Goal: Download file/media

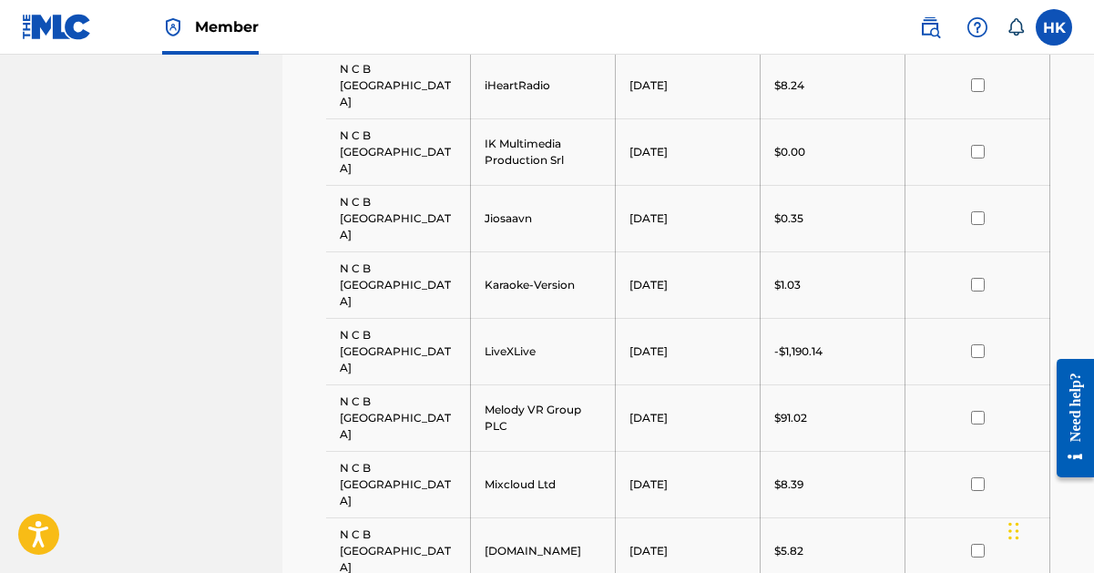
scroll to position [1802, 0]
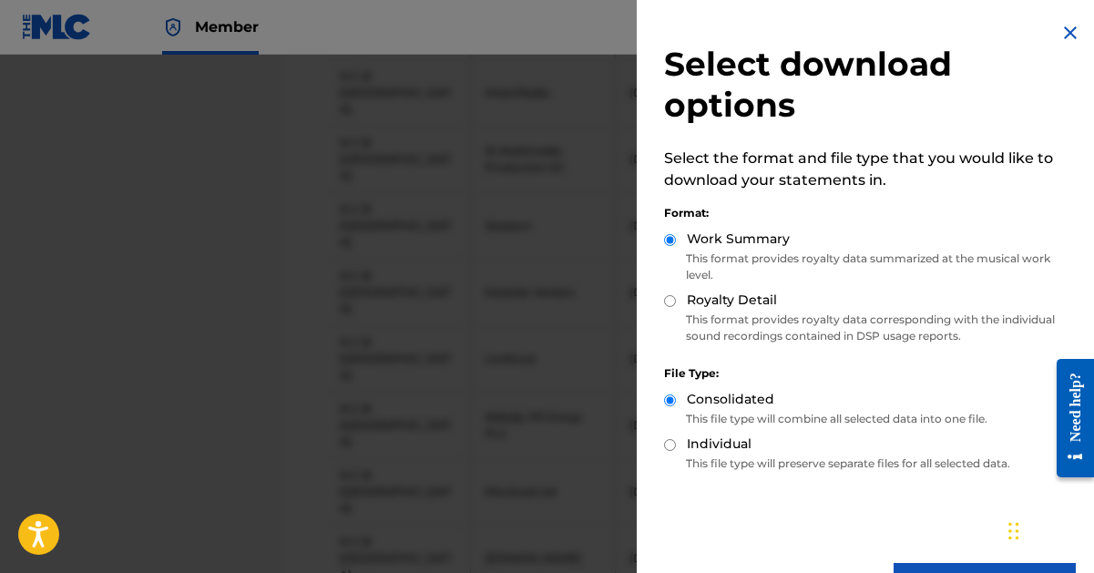
click at [672, 303] on input "Royalty Detail" at bounding box center [670, 301] width 12 height 12
radio input "true"
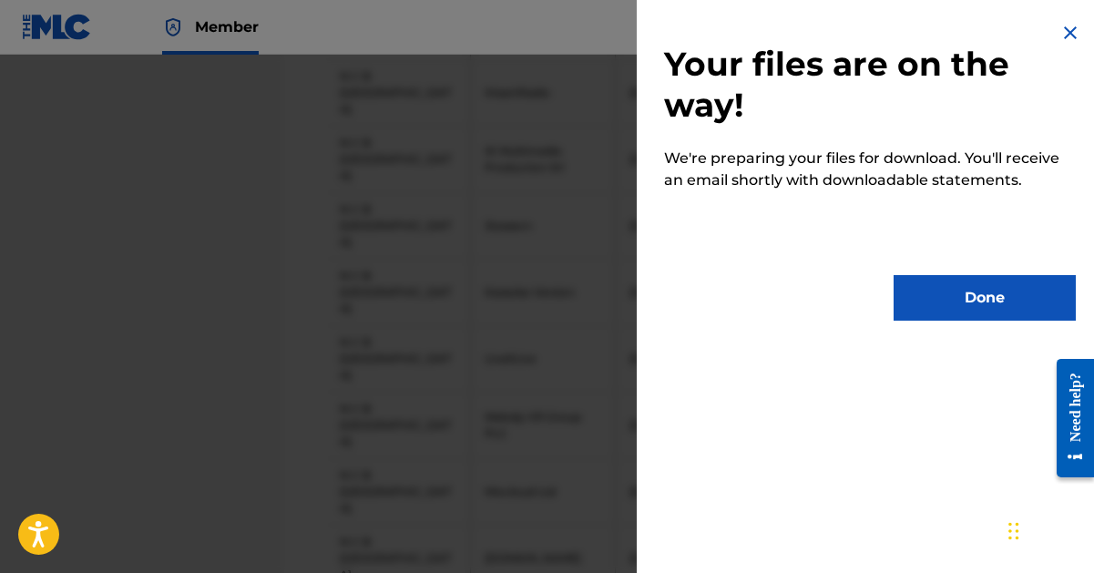
click at [943, 296] on button "Done" at bounding box center [985, 298] width 182 height 46
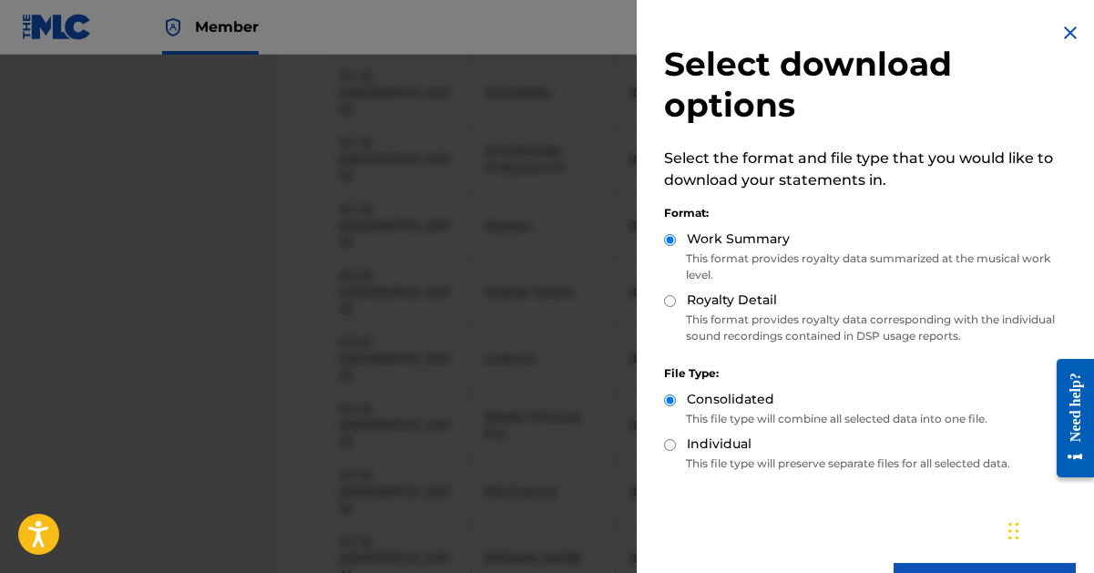
click at [672, 300] on input "Royalty Detail" at bounding box center [670, 301] width 12 height 12
radio input "true"
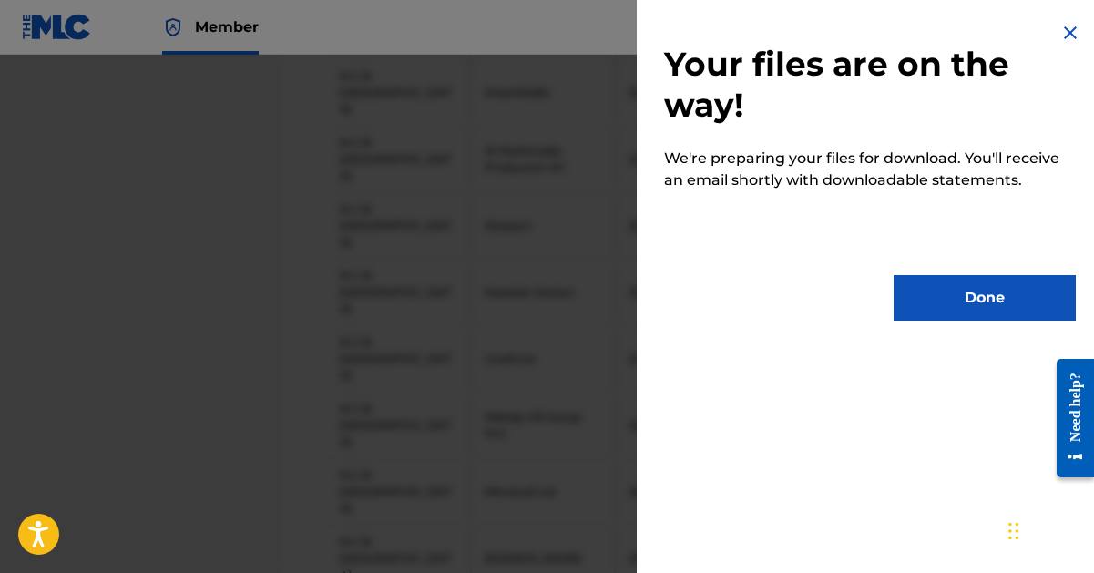
click at [973, 291] on button "Done" at bounding box center [985, 298] width 182 height 46
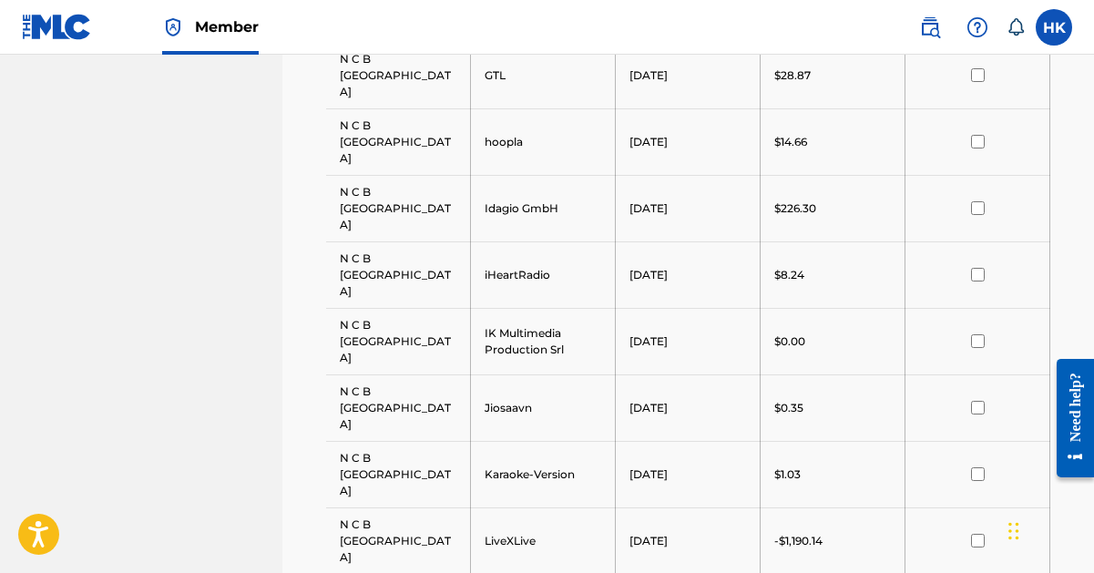
scroll to position [1529, 0]
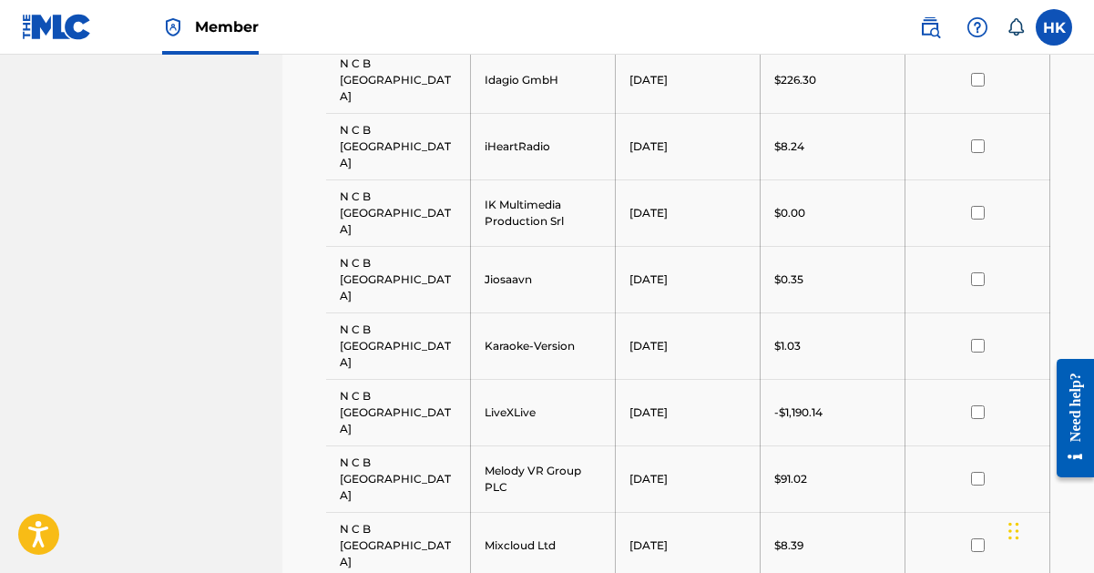
scroll to position [1893, 0]
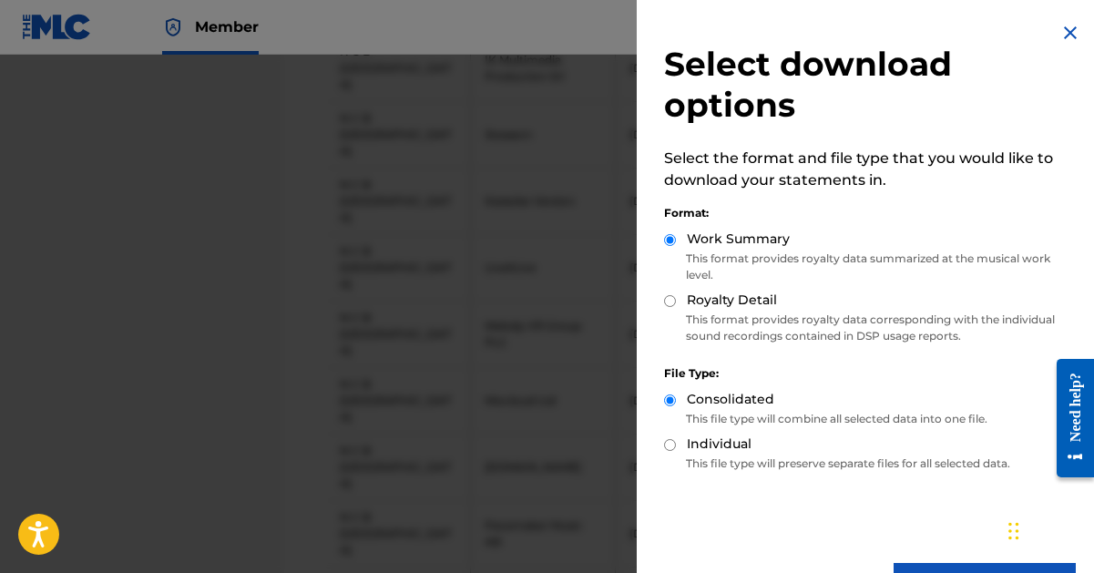
drag, startPoint x: 665, startPoint y: 297, endPoint x: 675, endPoint y: 302, distance: 11.0
click at [667, 298] on input "Royalty Detail" at bounding box center [670, 301] width 12 height 12
radio input "true"
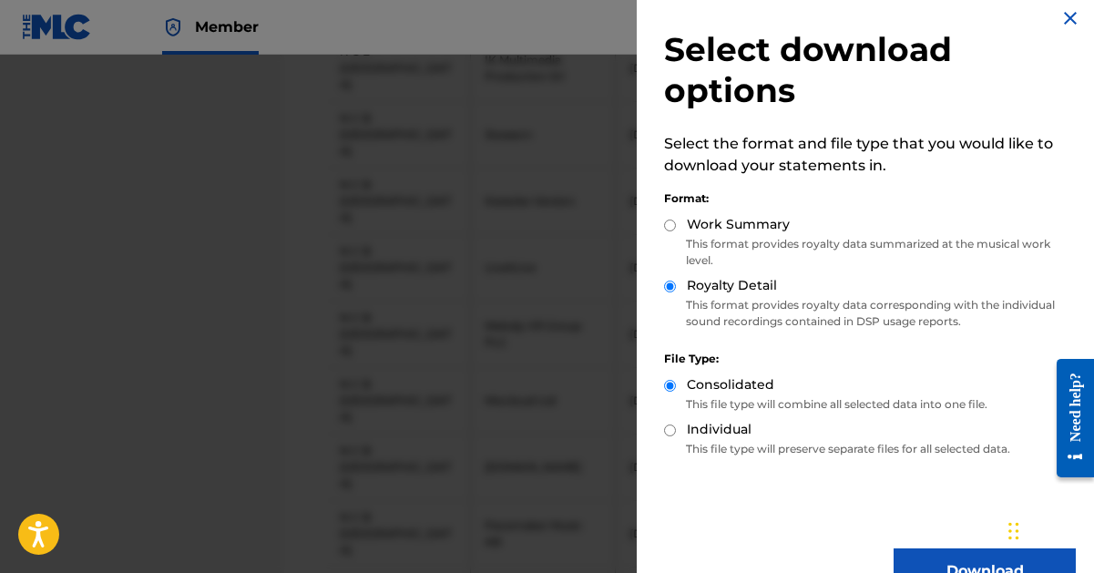
scroll to position [57, 0]
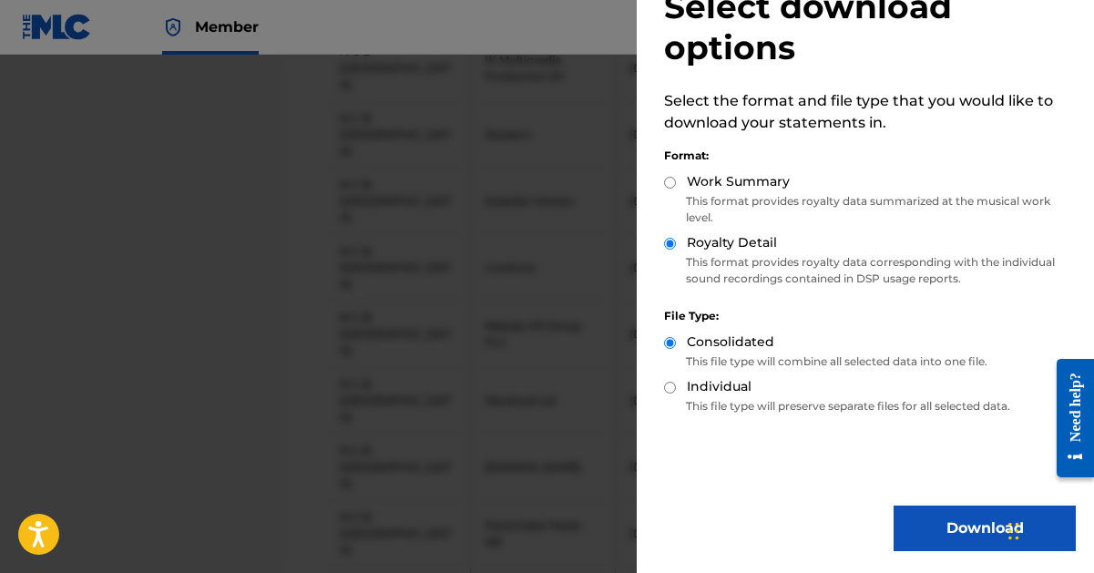
click at [939, 528] on button "Download" at bounding box center [985, 529] width 182 height 46
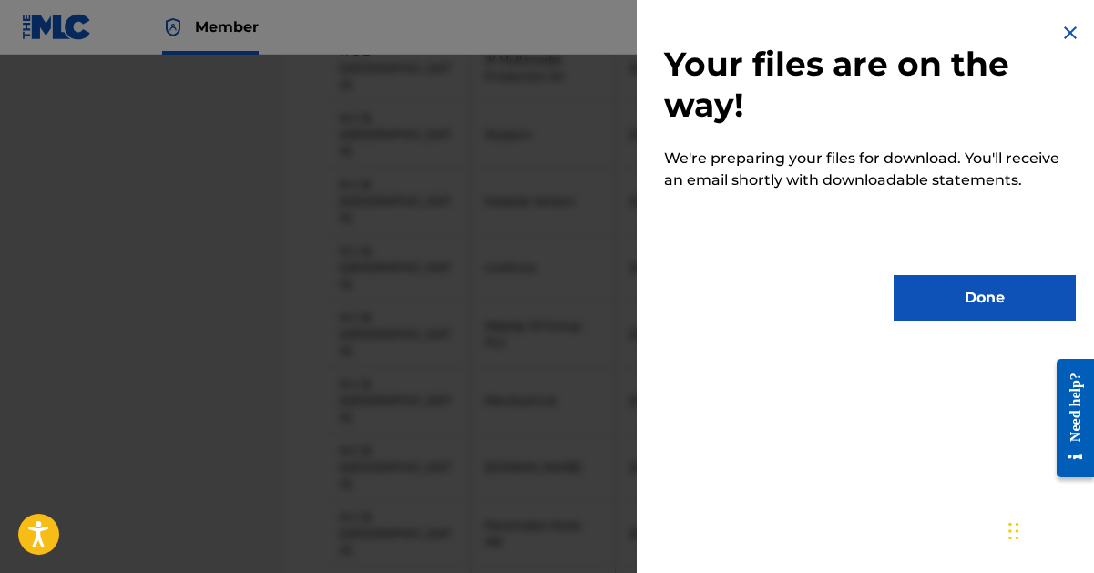
click at [924, 308] on button "Done" at bounding box center [985, 298] width 182 height 46
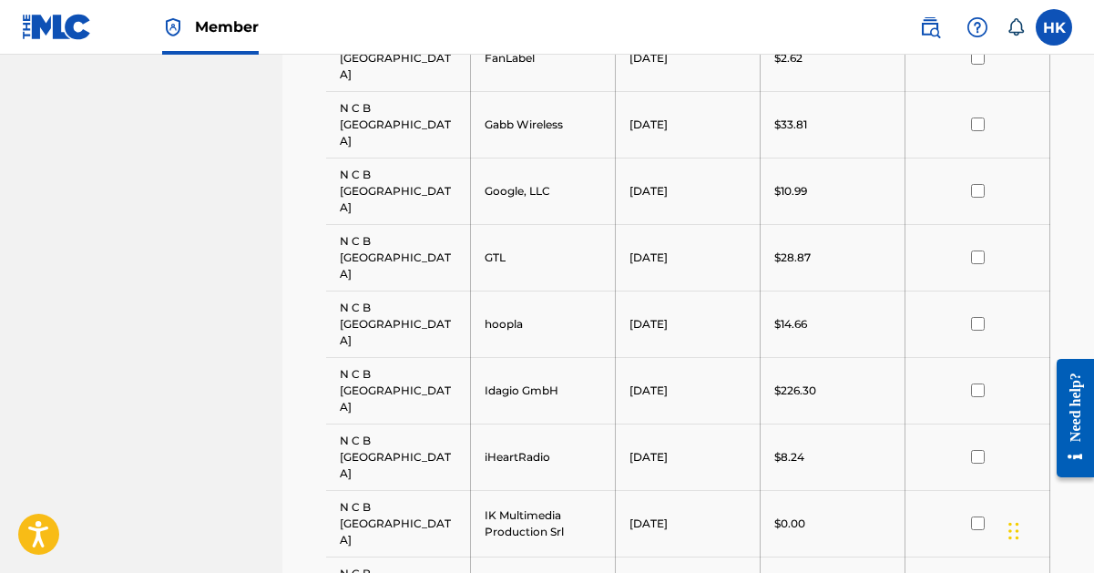
scroll to position [1347, 0]
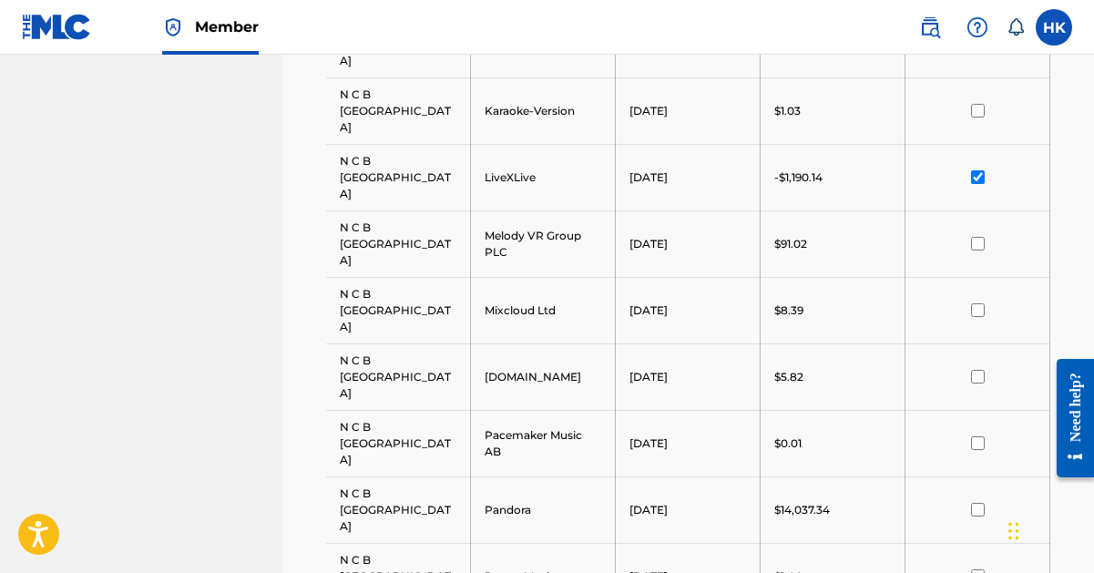
scroll to position [1985, 0]
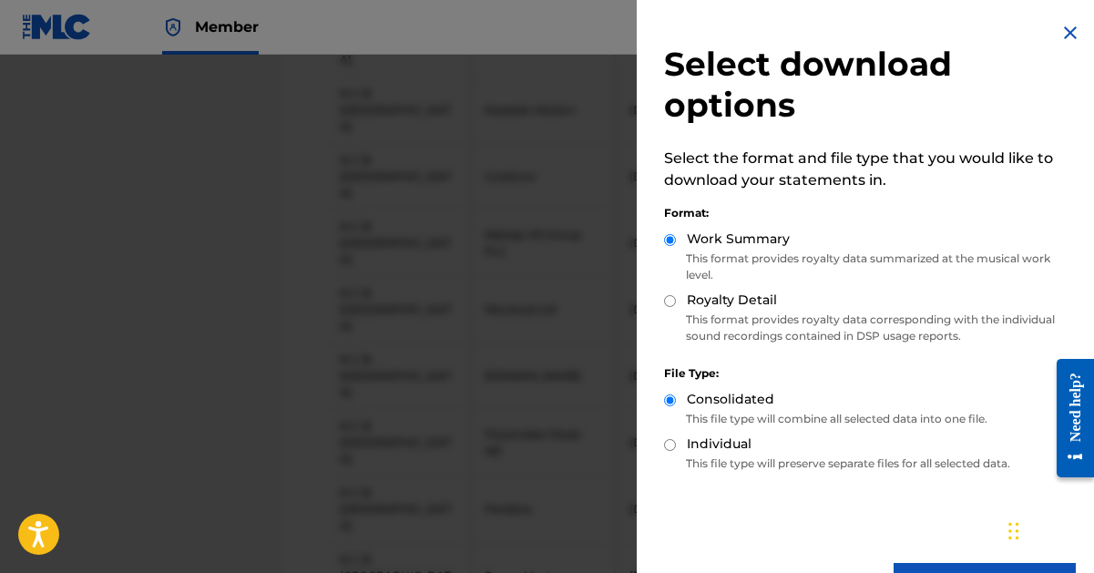
click at [669, 297] on input "Royalty Detail" at bounding box center [670, 301] width 12 height 12
radio input "true"
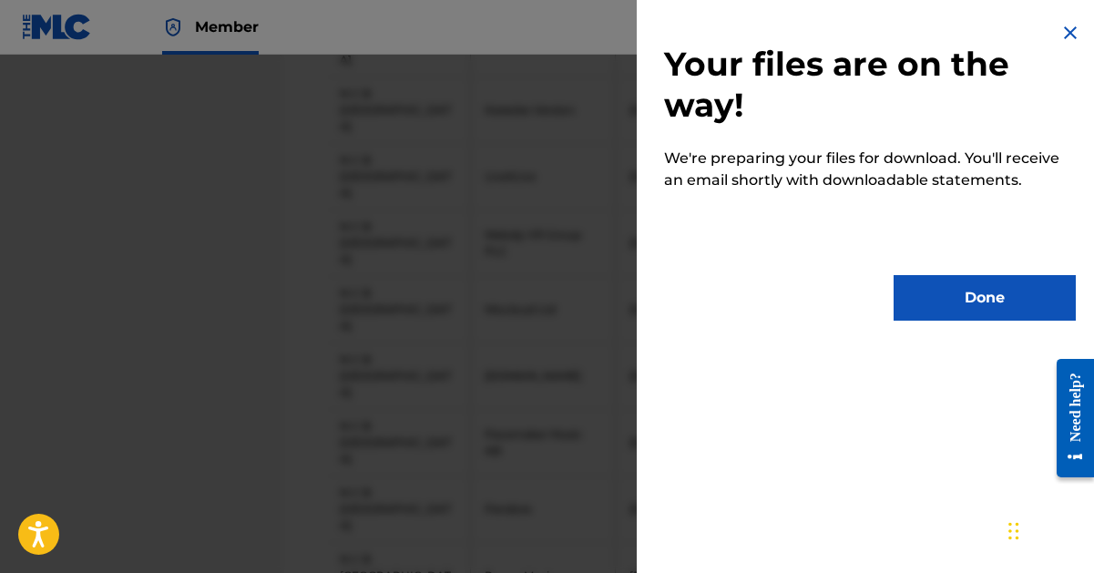
click at [937, 301] on button "Done" at bounding box center [985, 298] width 182 height 46
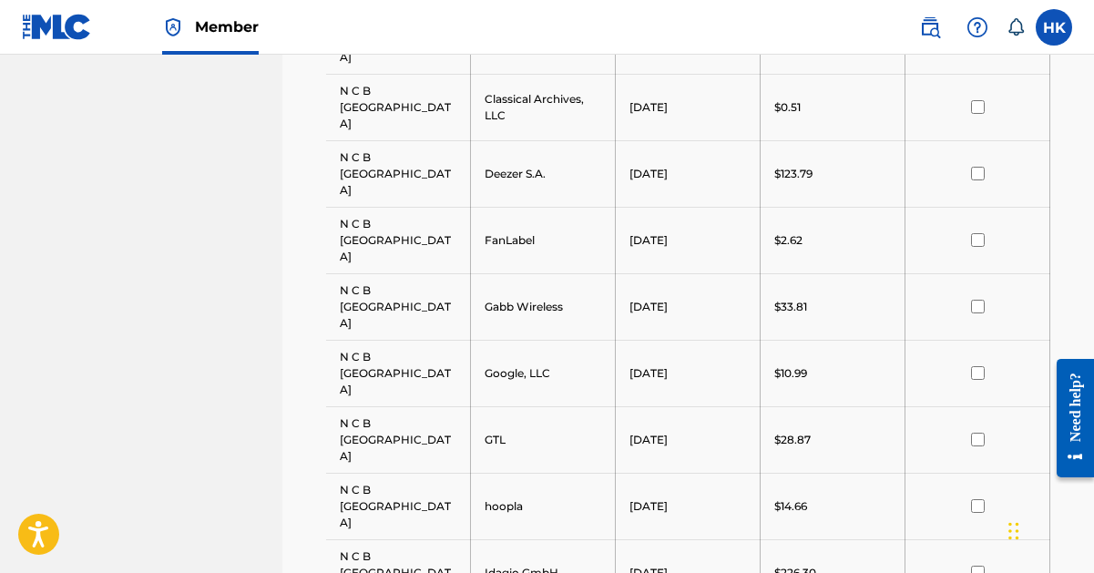
scroll to position [1165, 0]
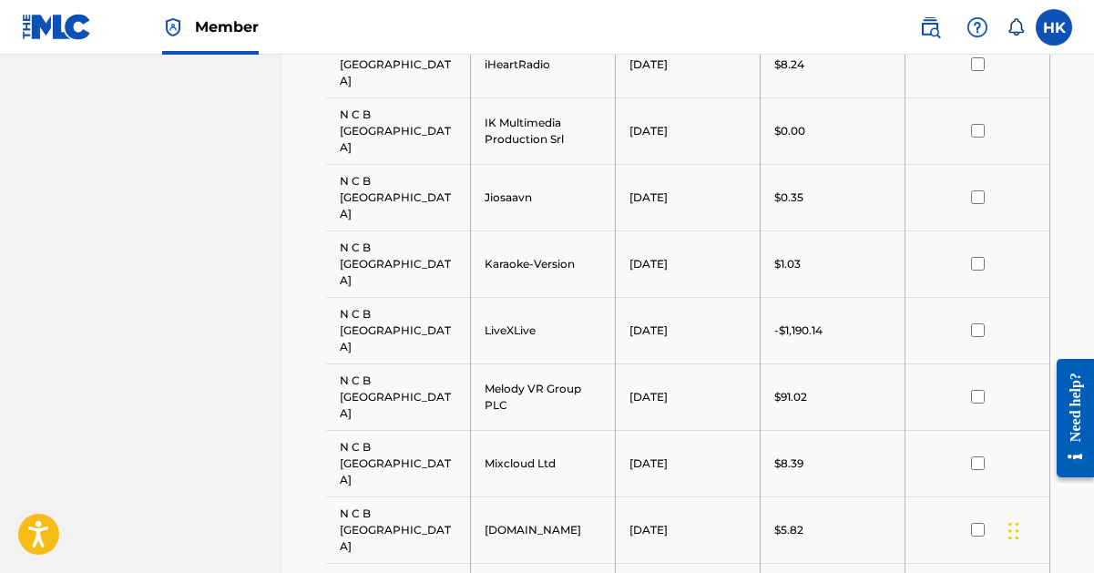
scroll to position [1985, 0]
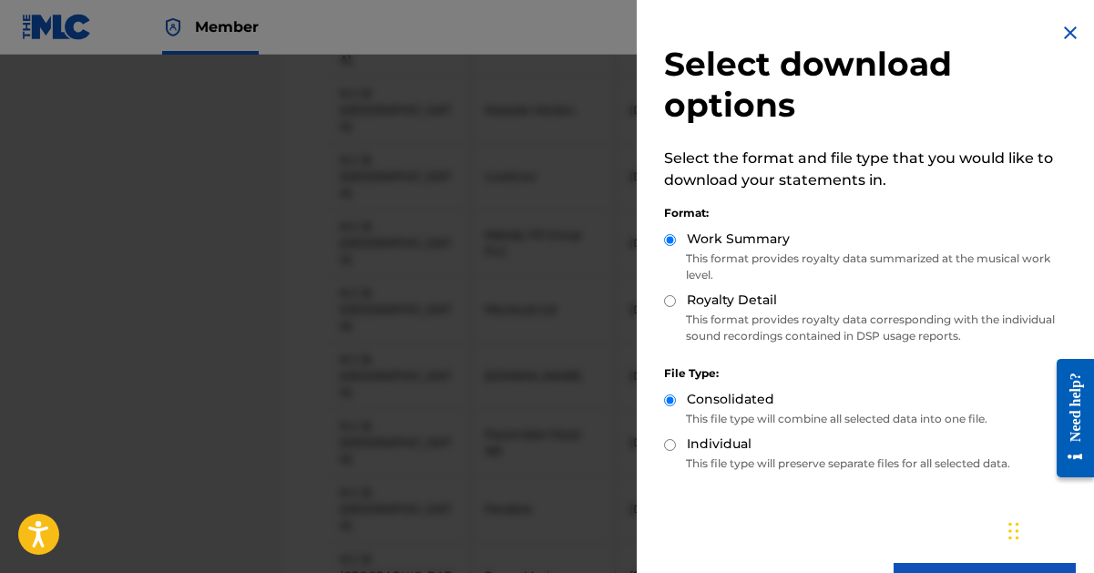
click at [667, 298] on input "Royalty Detail" at bounding box center [670, 301] width 12 height 12
radio input "true"
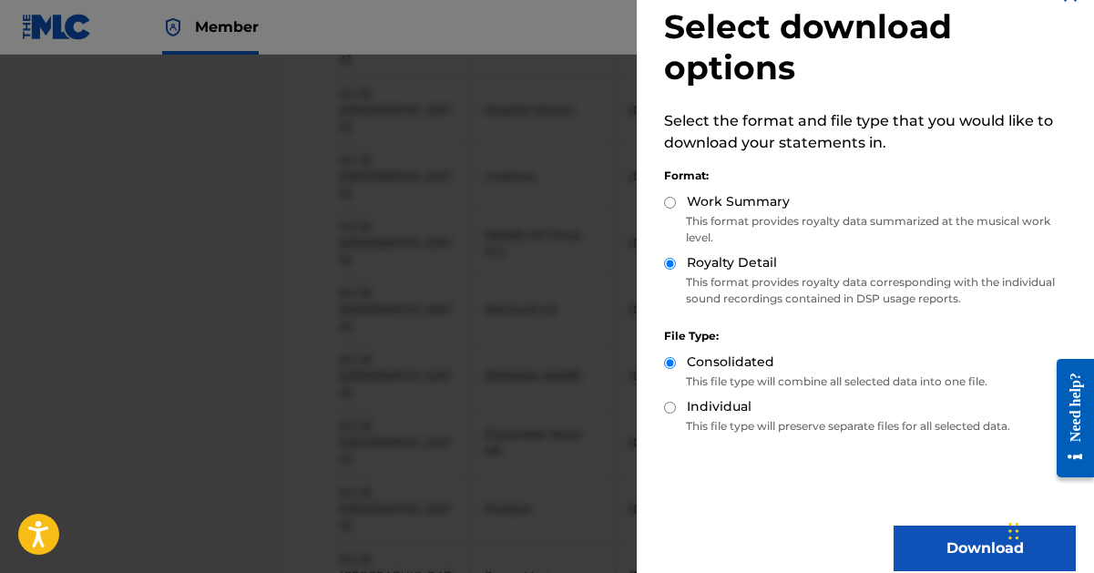
scroll to position [57, 0]
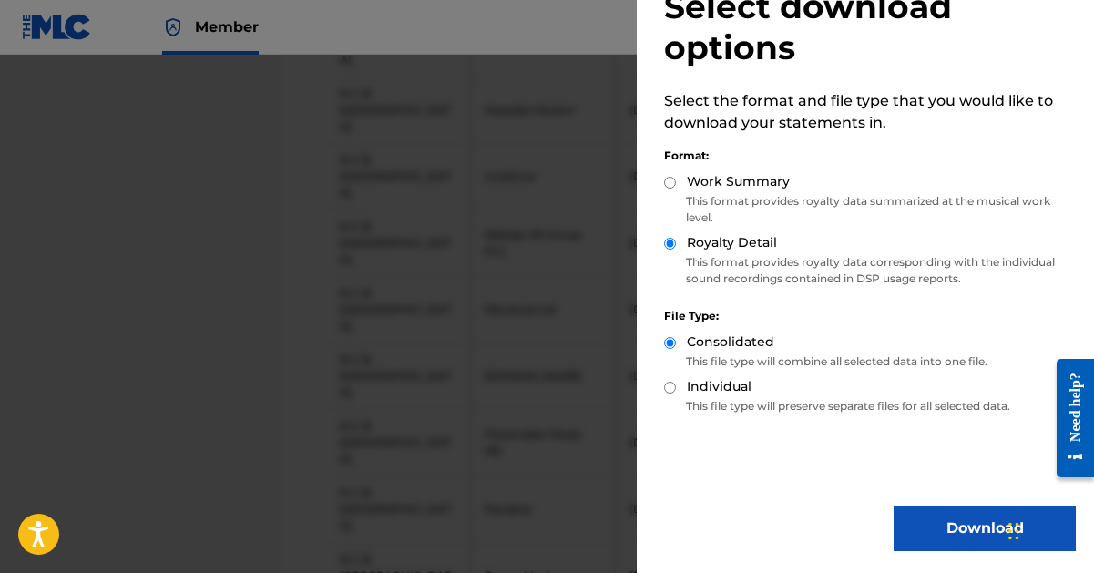
click at [927, 515] on button "Download" at bounding box center [985, 529] width 182 height 46
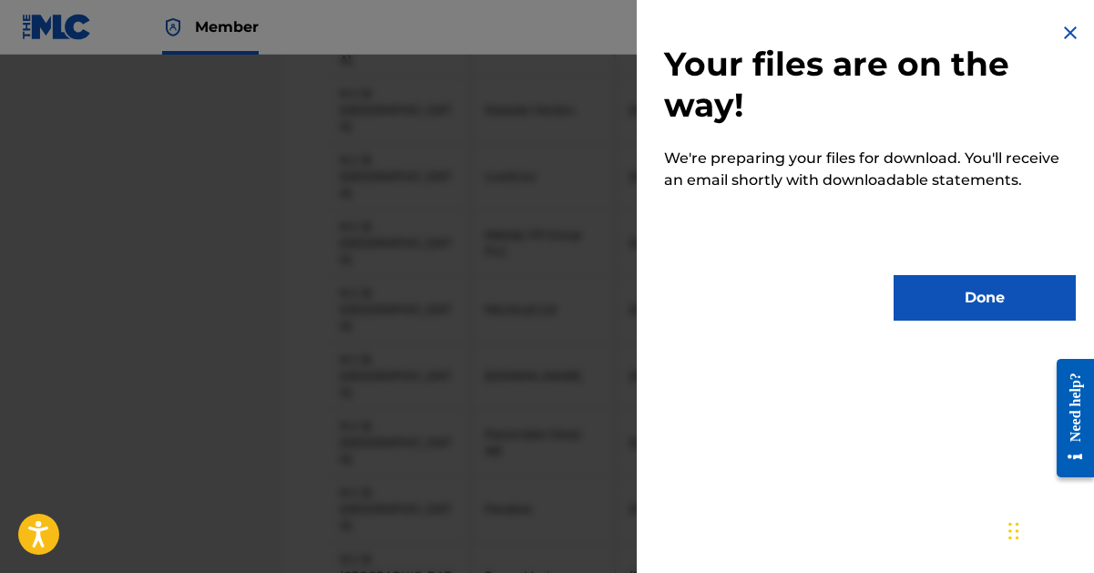
click at [932, 309] on button "Done" at bounding box center [985, 298] width 182 height 46
